Goal: Navigation & Orientation: Find specific page/section

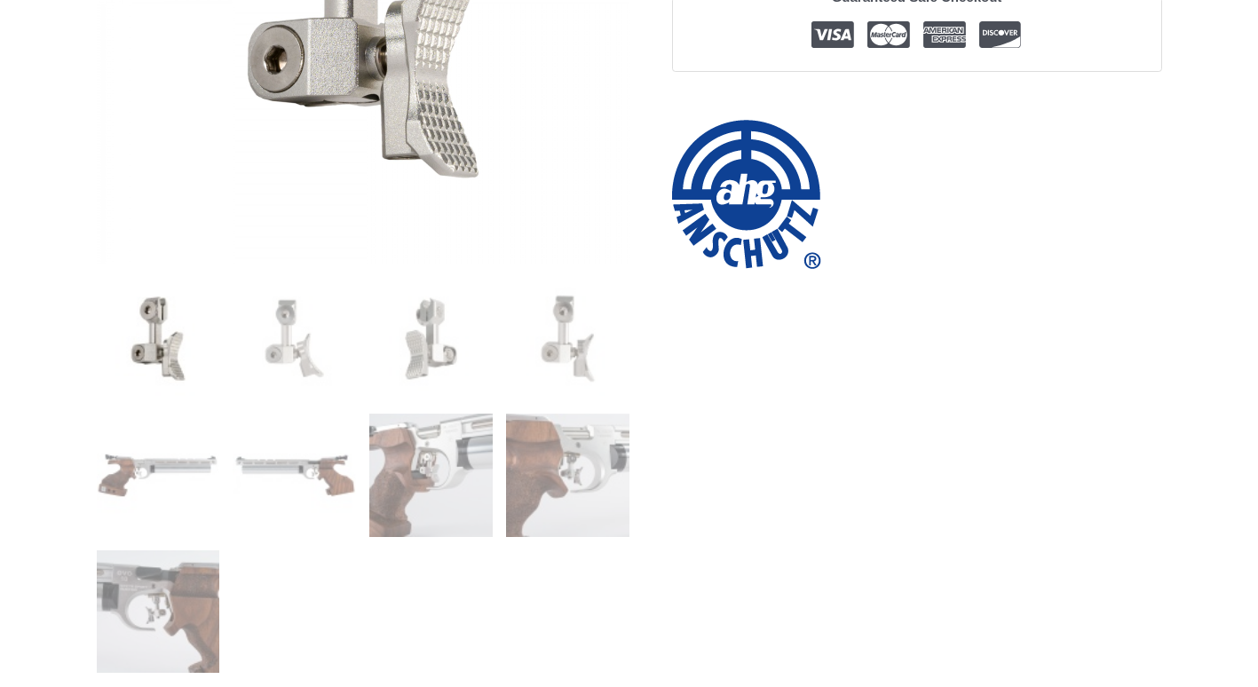
scroll to position [533, 0]
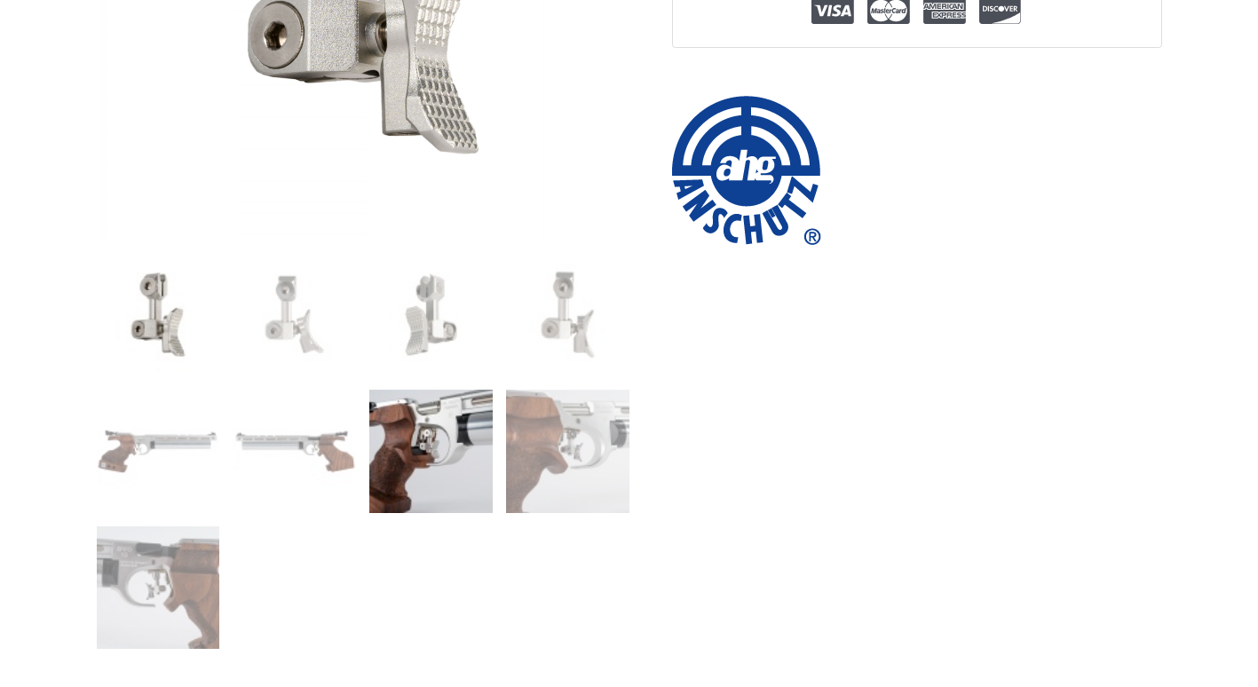
click at [478, 468] on img at bounding box center [430, 451] width 123 height 123
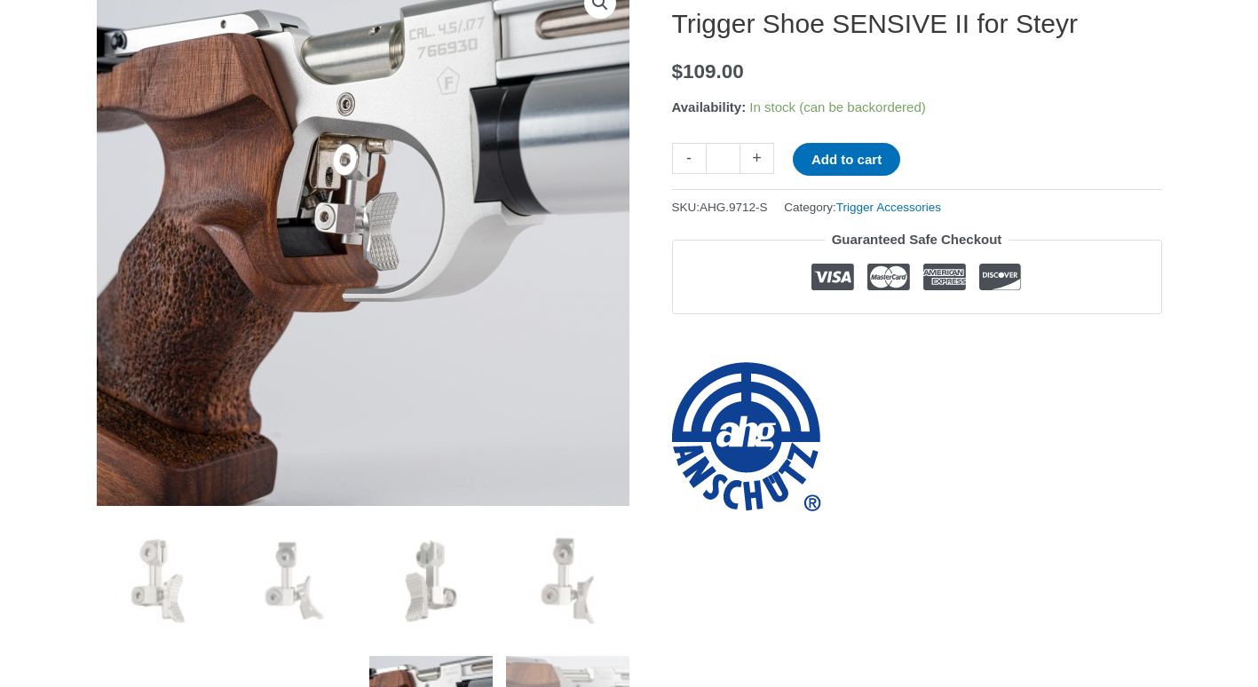
scroll to position [444, 0]
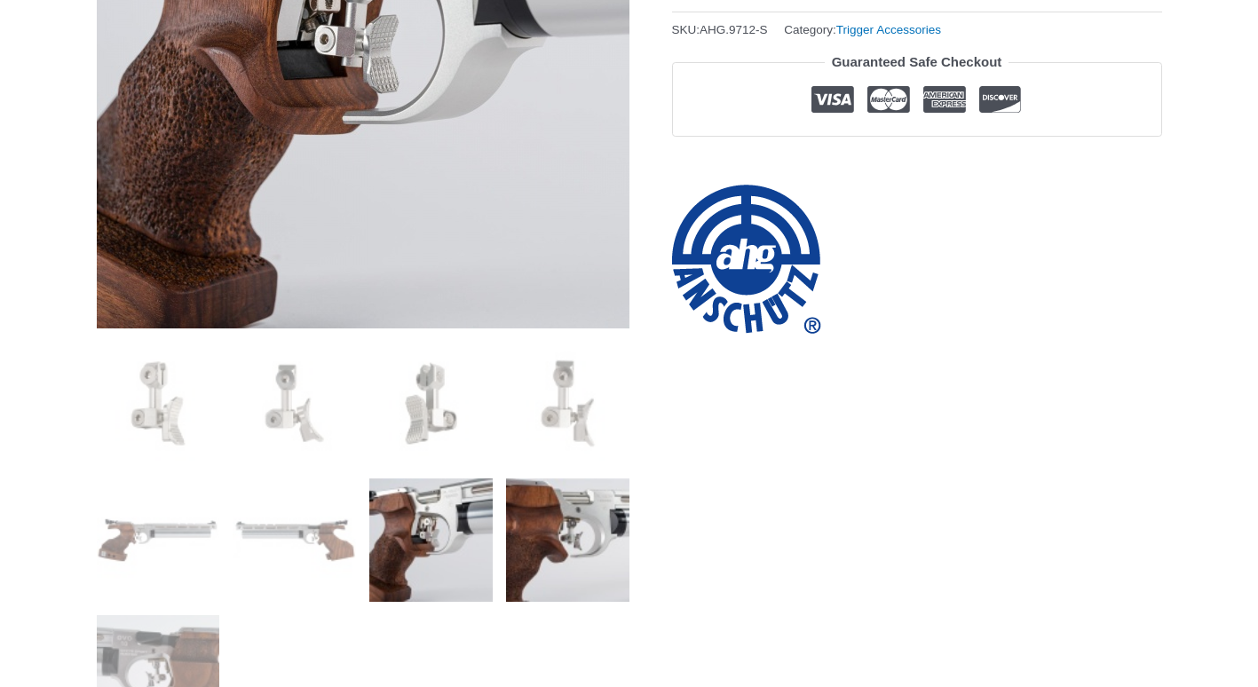
click at [572, 549] on img at bounding box center [567, 539] width 123 height 123
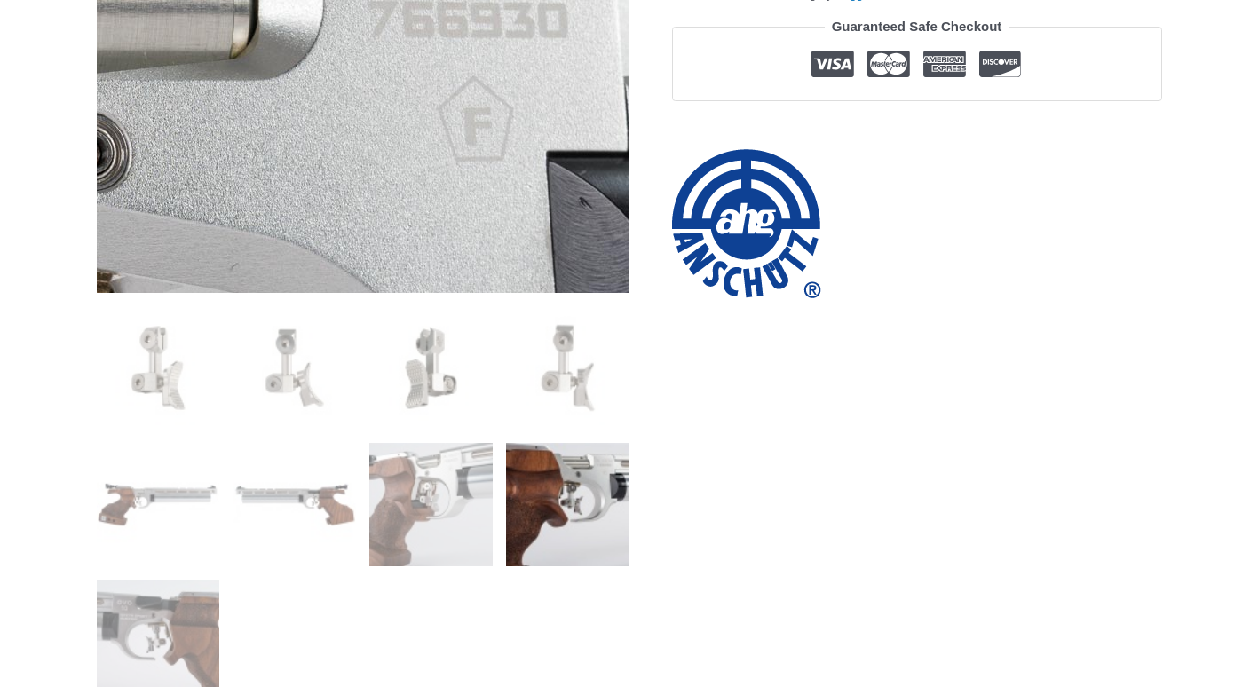
scroll to position [533, 0]
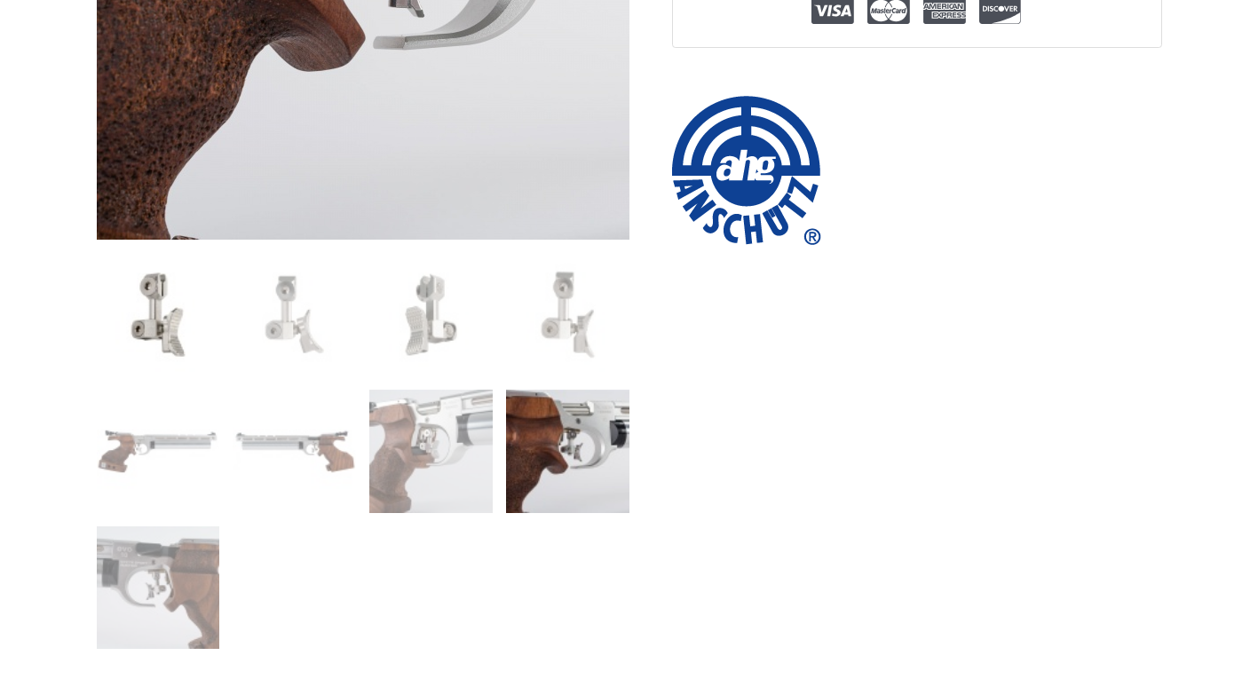
click at [175, 326] on img at bounding box center [158, 314] width 123 height 123
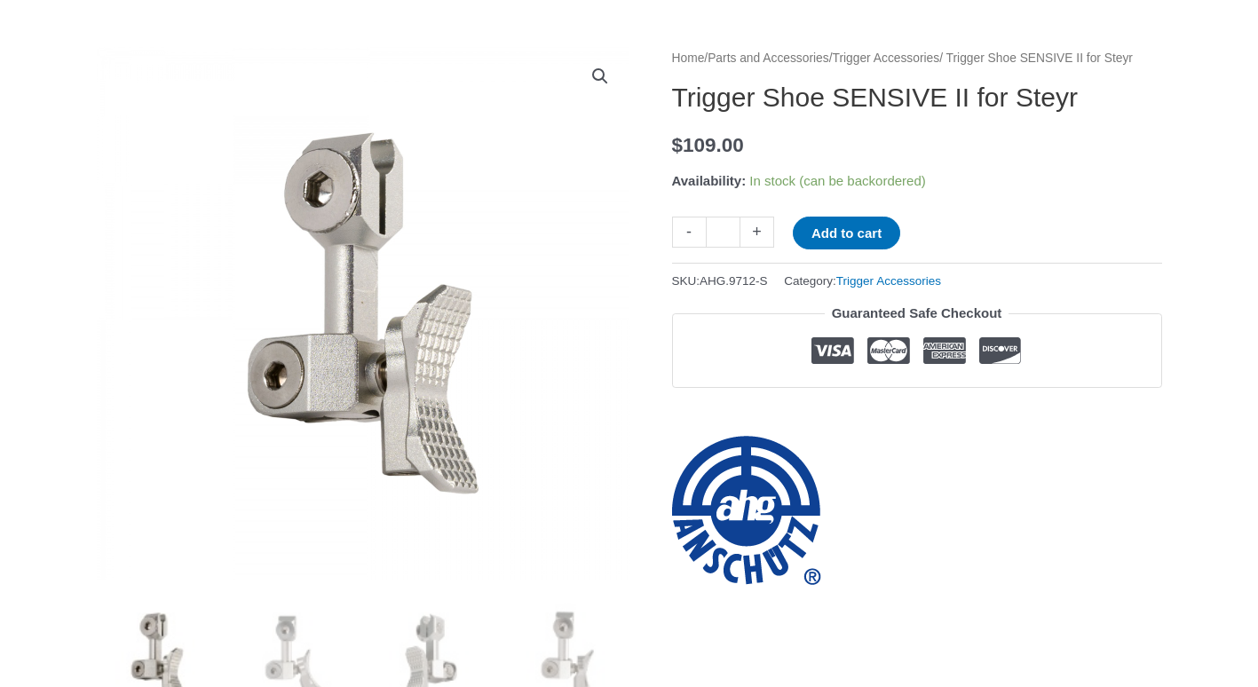
scroll to position [178, 0]
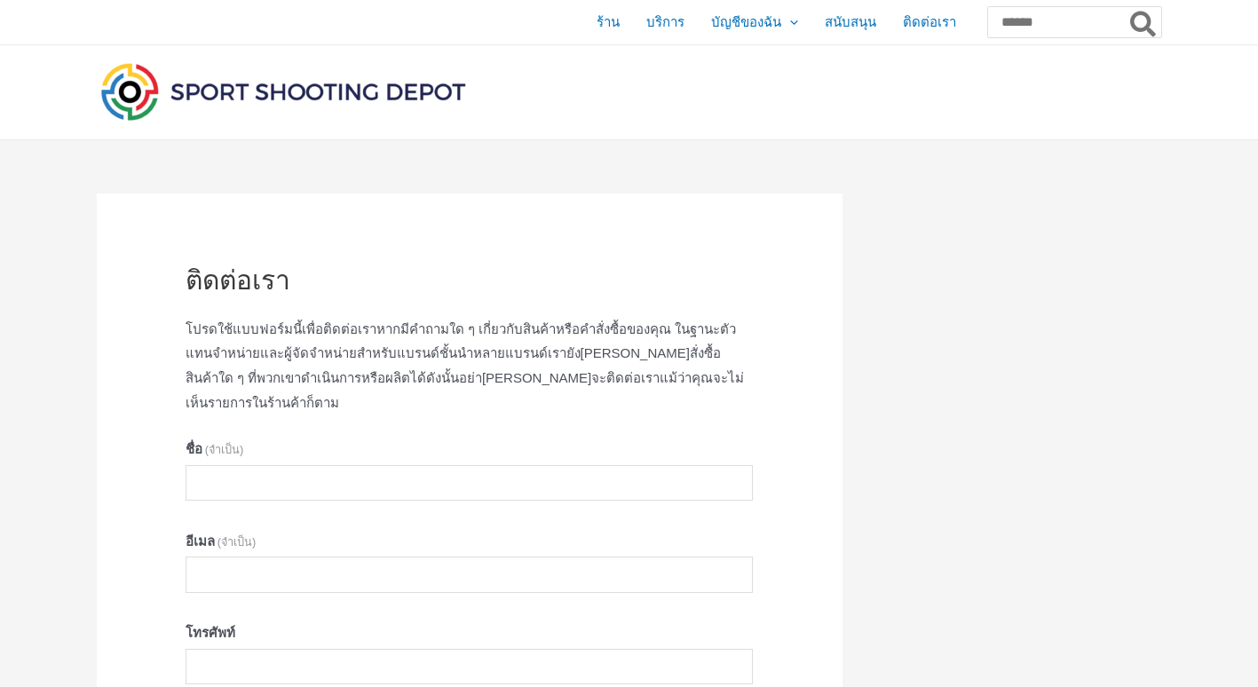
click at [240, 99] on img at bounding box center [283, 92] width 373 height 66
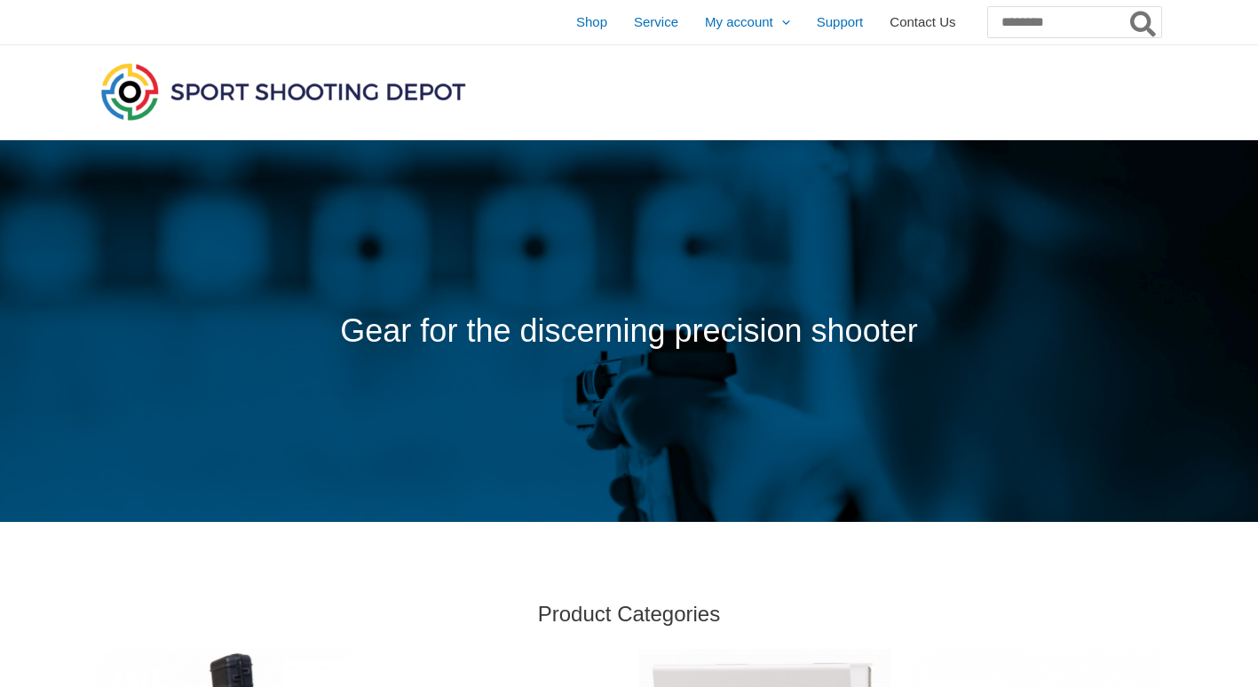
click at [889, 18] on span "Contact Us" at bounding box center [922, 22] width 66 height 44
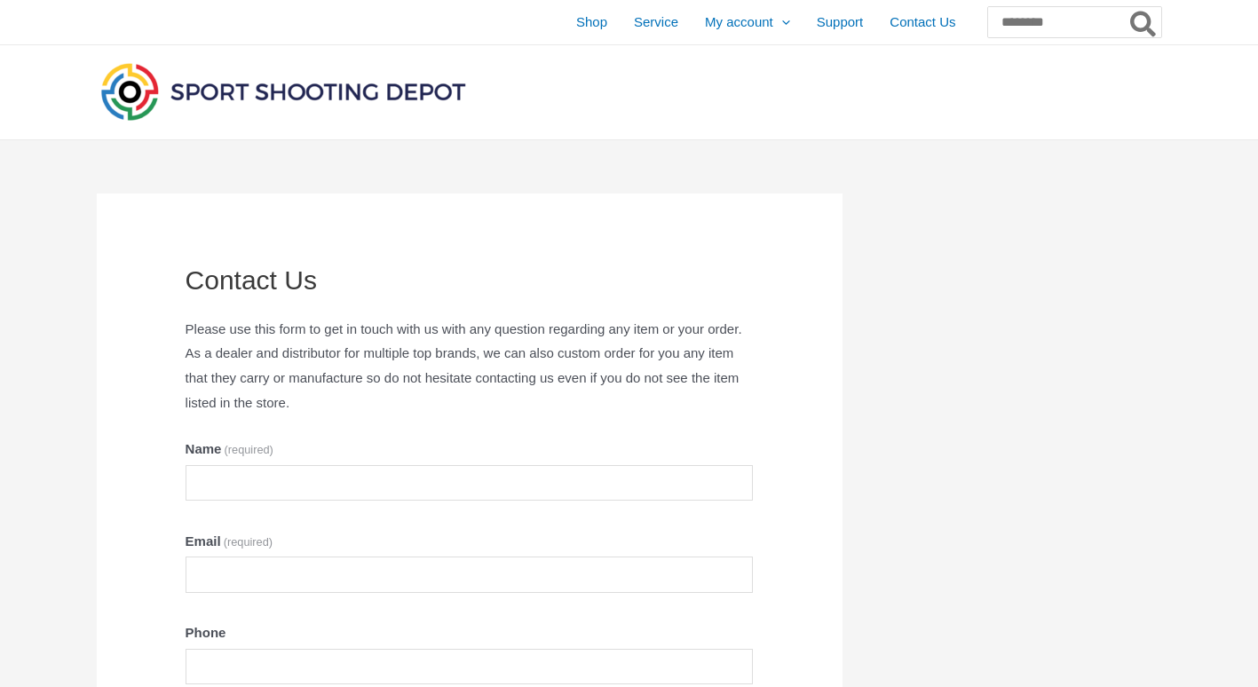
drag, startPoint x: 485, startPoint y: 75, endPoint x: 253, endPoint y: 87, distance: 232.0
click at [253, 87] on div at bounding box center [455, 92] width 717 height 94
click at [253, 87] on img at bounding box center [283, 92] width 373 height 66
click at [199, 91] on img at bounding box center [283, 92] width 373 height 66
click at [644, 82] on div at bounding box center [455, 92] width 717 height 94
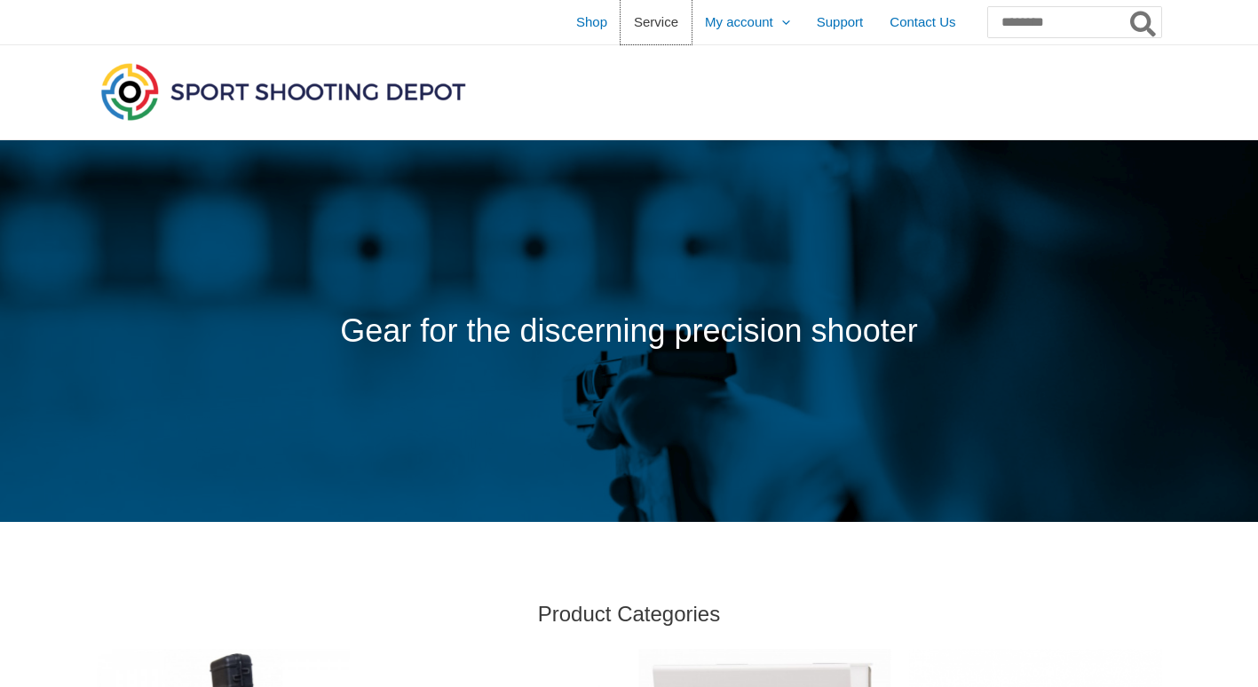
click at [634, 18] on span "Service" at bounding box center [656, 22] width 44 height 44
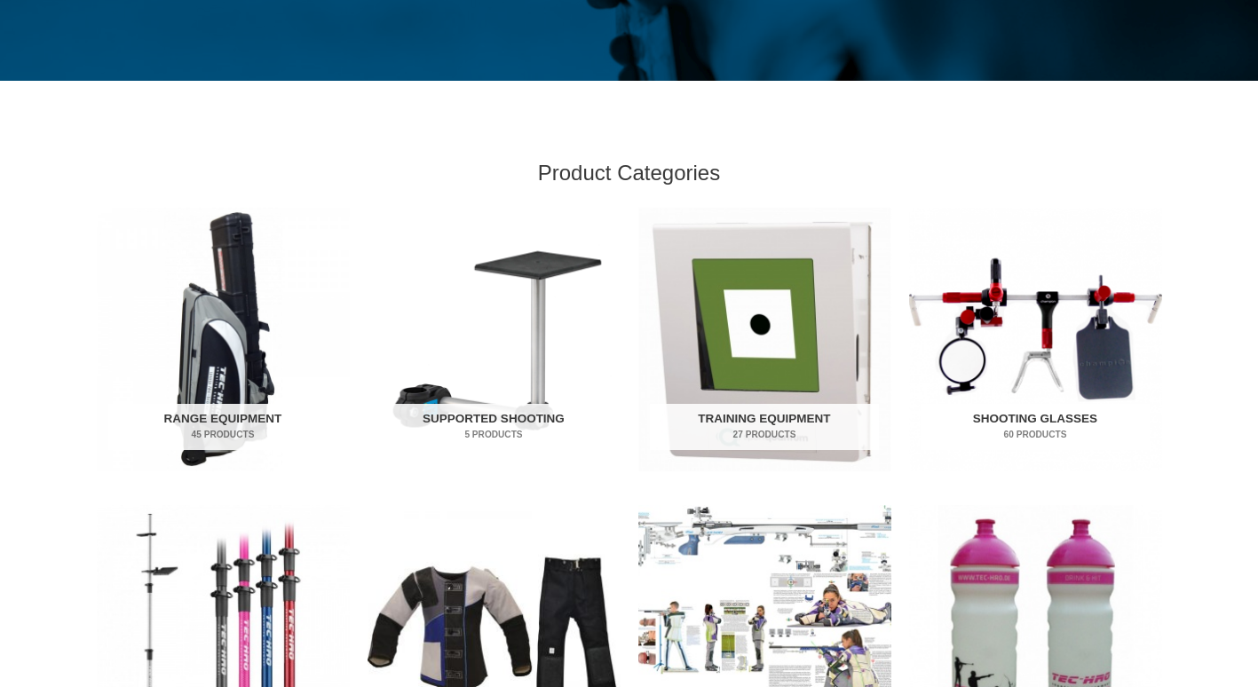
scroll to position [444, 0]
